Goal: Information Seeking & Learning: Learn about a topic

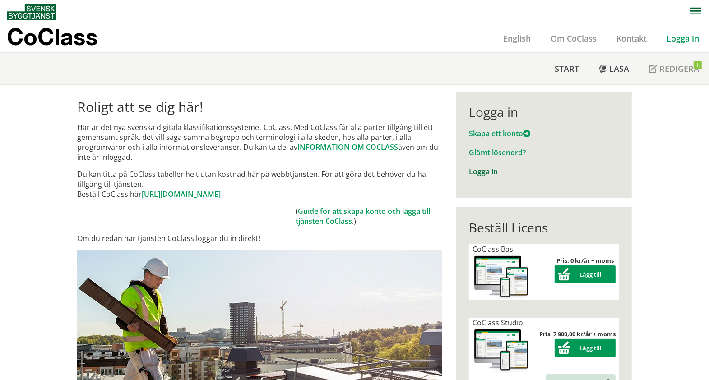
click at [488, 171] on link "Logga in" at bounding box center [483, 171] width 29 height 10
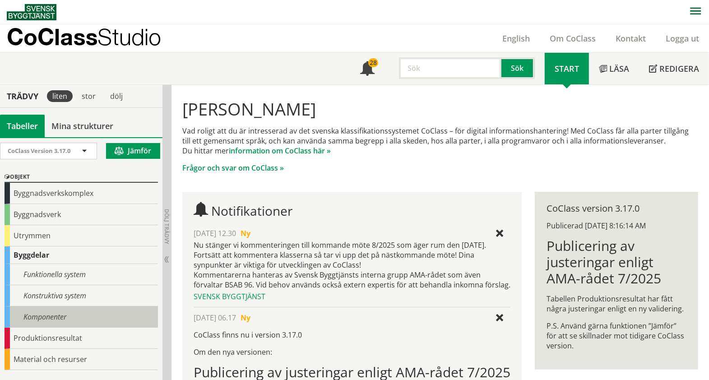
click at [52, 307] on div "Komponenter" at bounding box center [81, 316] width 153 height 21
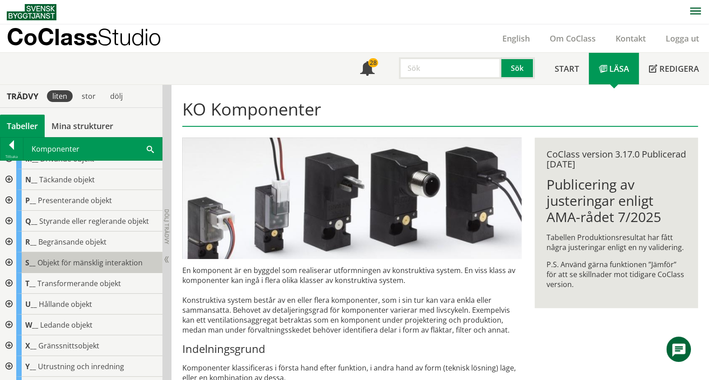
scroll to position [183, 0]
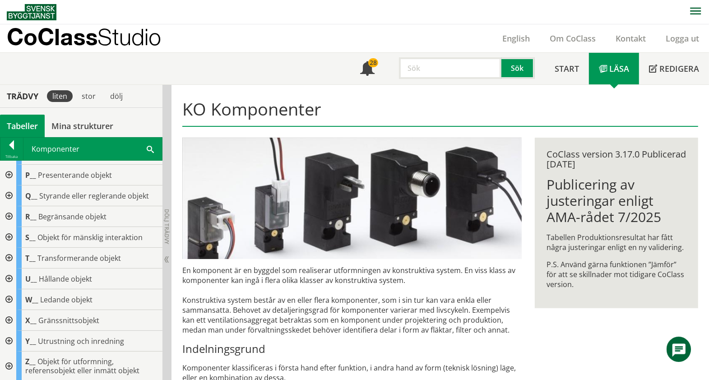
click at [6, 189] on div at bounding box center [8, 195] width 16 height 21
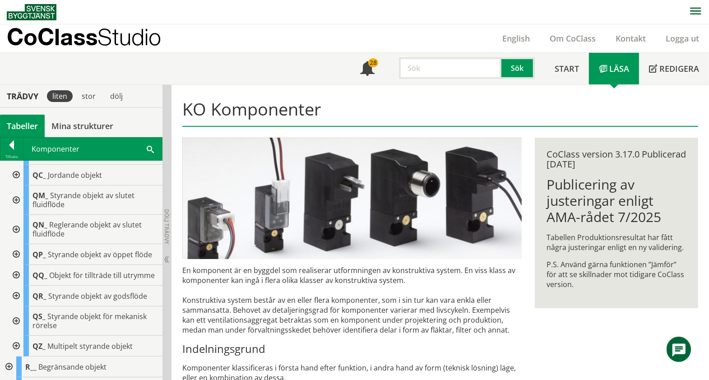
scroll to position [296, 0]
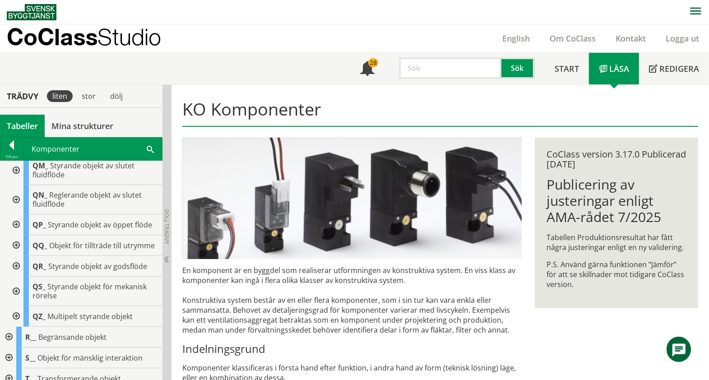
click at [19, 249] on div at bounding box center [15, 245] width 16 height 21
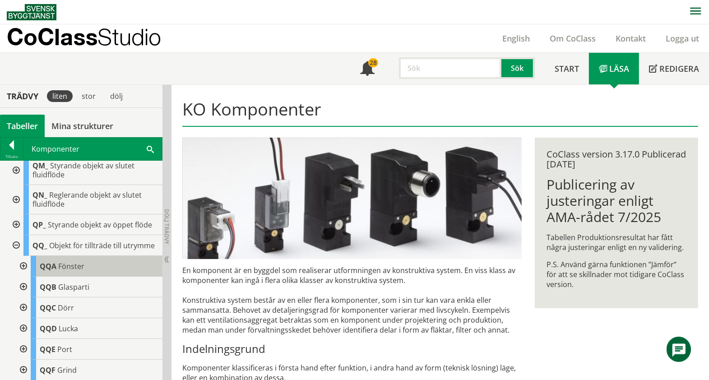
click at [60, 275] on div "QQA Fönster" at bounding box center [97, 266] width 132 height 21
